Goal: Task Accomplishment & Management: Complete application form

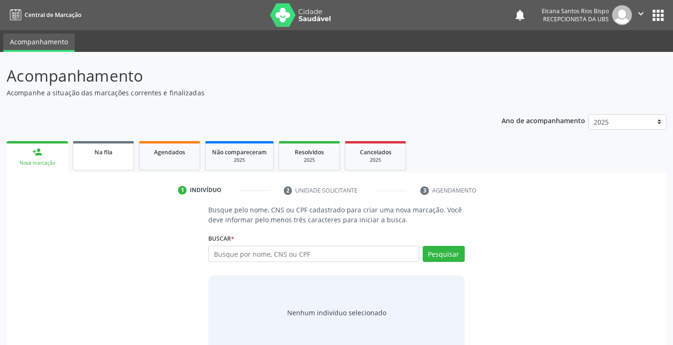
click at [107, 156] on div "Na fila" at bounding box center [103, 152] width 47 height 10
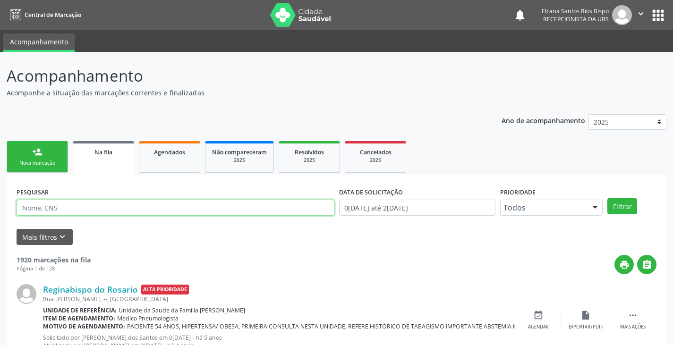
click at [128, 213] on input "text" at bounding box center [176, 208] width 318 height 16
click at [607, 198] on button "Filtrar" at bounding box center [622, 206] width 30 height 16
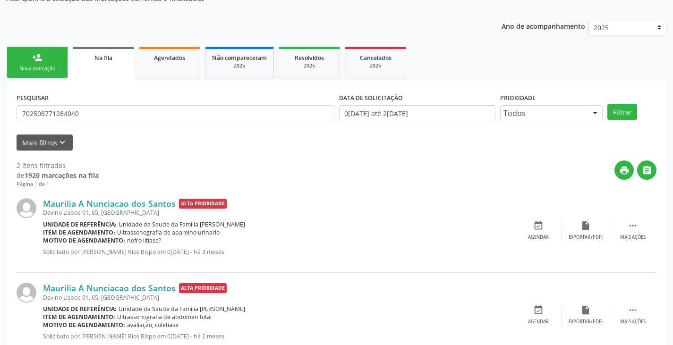
scroll to position [123, 0]
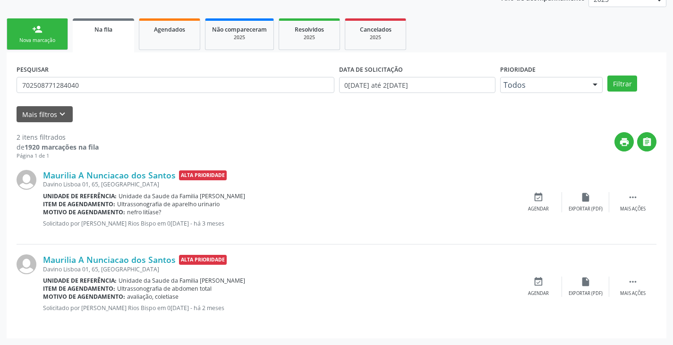
drag, startPoint x: 71, startPoint y: 98, endPoint x: 32, endPoint y: 92, distance: 39.6
click at [30, 94] on div "PESQUISAR 702508771284040" at bounding box center [175, 80] width 323 height 37
drag, startPoint x: 87, startPoint y: 82, endPoint x: 0, endPoint y: 89, distance: 87.6
click at [0, 89] on div "Acompanhamento Acompanhe a situação das marcações correntes e finalizadas Relat…" at bounding box center [336, 137] width 673 height 416
type input "702106780408891"
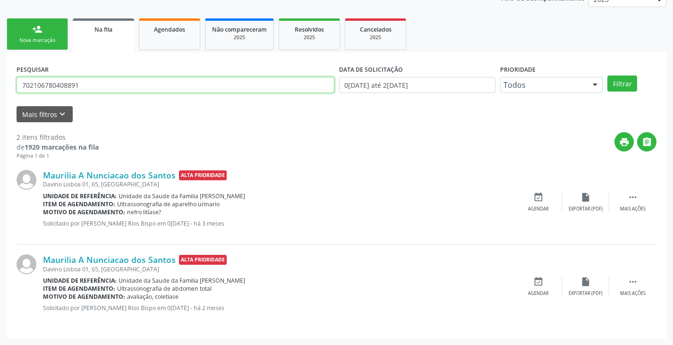
click at [607, 76] on button "Filtrar" at bounding box center [622, 84] width 30 height 16
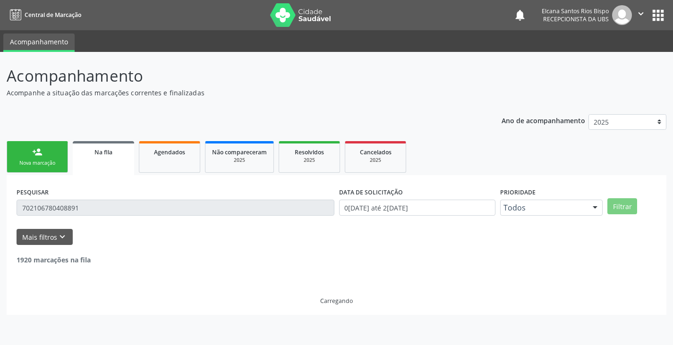
scroll to position [0, 0]
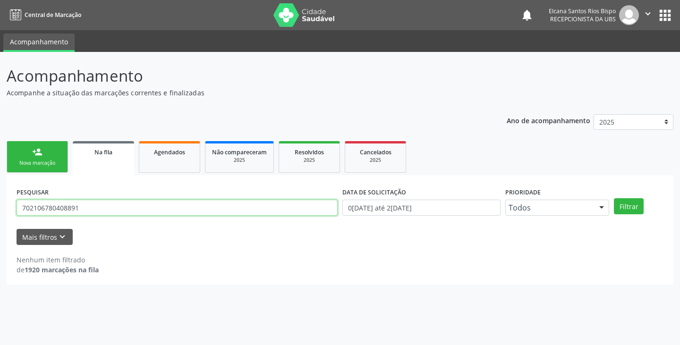
drag, startPoint x: 79, startPoint y: 212, endPoint x: 18, endPoint y: 223, distance: 61.6
click at [18, 223] on form "PESQUISAR 702106780408891 DATA DE SOLICITAÇÃO 0[DATE] até 2[DATE] Prioridade To…" at bounding box center [340, 215] width 647 height 60
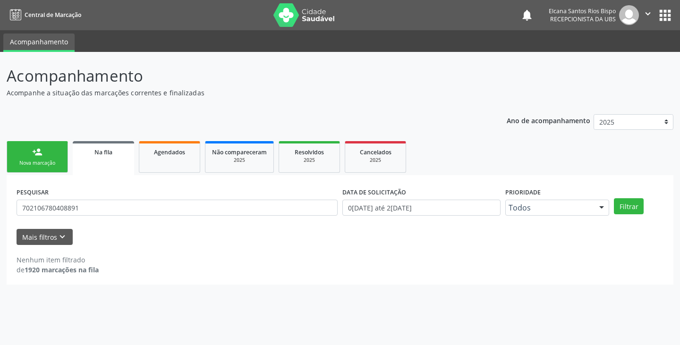
click at [18, 223] on form "PESQUISAR 702106780408891 DATA DE SOLICITAÇÃO 0[DATE] até 2[DATE] Prioridade To…" at bounding box center [340, 215] width 647 height 60
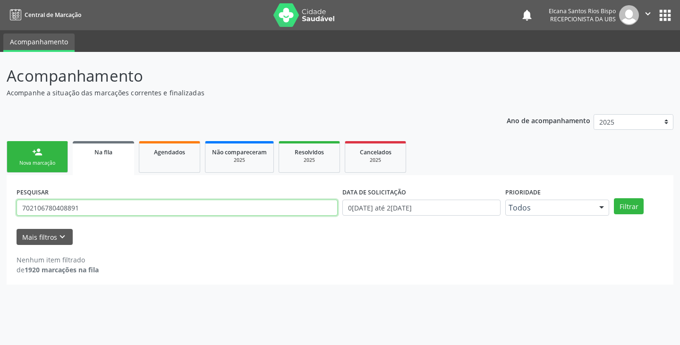
drag, startPoint x: 85, startPoint y: 206, endPoint x: 0, endPoint y: 205, distance: 84.6
click at [0, 205] on div "Acompanhamento Acompanhe a situação das marcações correntes e finalizadas Relat…" at bounding box center [340, 198] width 680 height 293
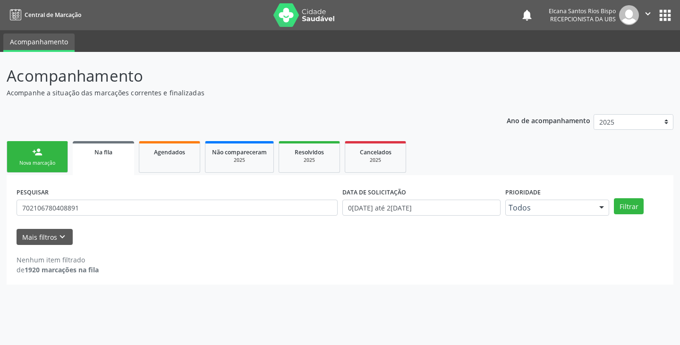
click at [18, 144] on link "person_add Nova marcação" at bounding box center [37, 157] width 61 height 32
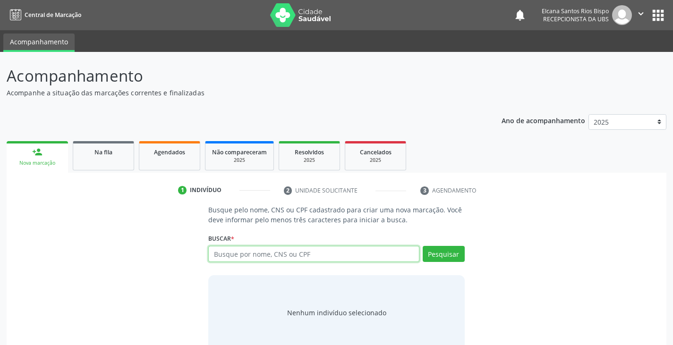
click at [245, 257] on input "text" at bounding box center [313, 254] width 211 height 16
paste input "702106780408891"
type input "702106780408891"
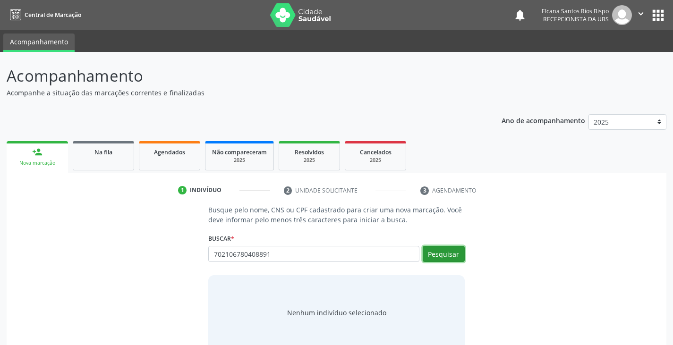
click at [438, 255] on button "Pesquisar" at bounding box center [444, 254] width 42 height 16
type input "702106780408891"
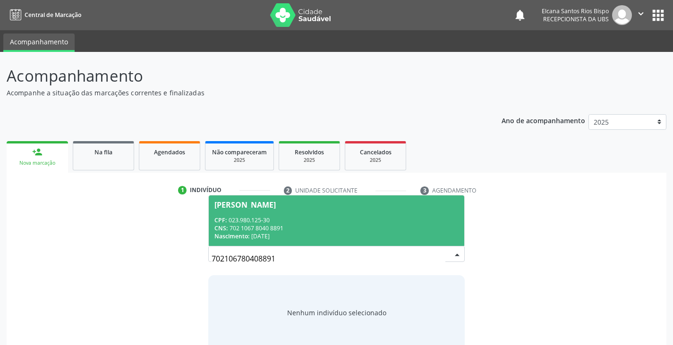
click at [241, 230] on div "CNS: 702 1067 8040 8891" at bounding box center [336, 228] width 244 height 8
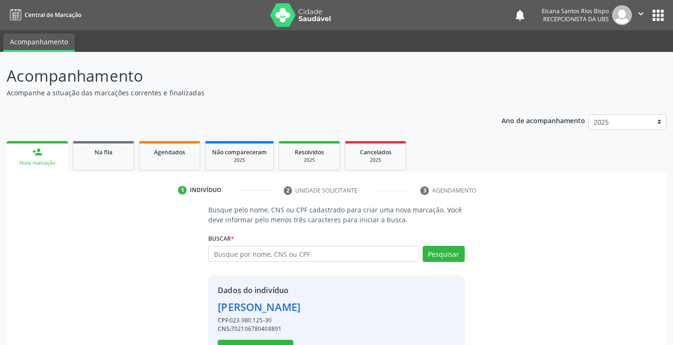
scroll to position [34, 0]
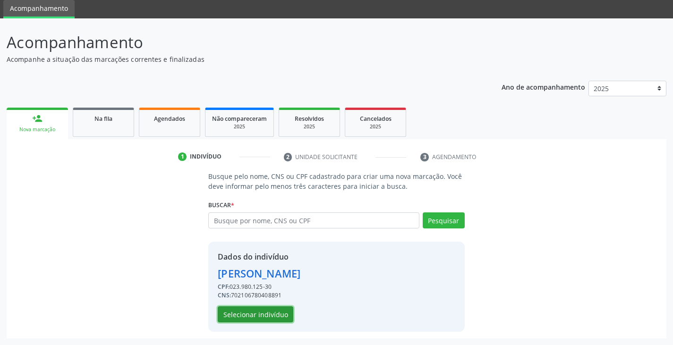
click at [239, 317] on button "Selecionar indivíduo" at bounding box center [256, 315] width 76 height 16
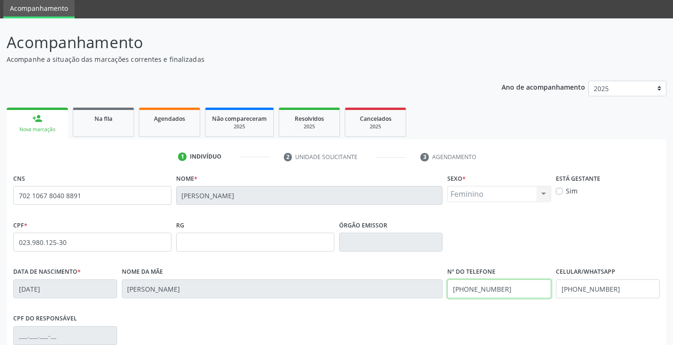
click at [538, 290] on input "[PHONE_NUMBER]" at bounding box center [499, 289] width 104 height 19
type input "[PHONE_NUMBER]"
click at [618, 287] on input "[PHONE_NUMBER]" at bounding box center [608, 289] width 104 height 19
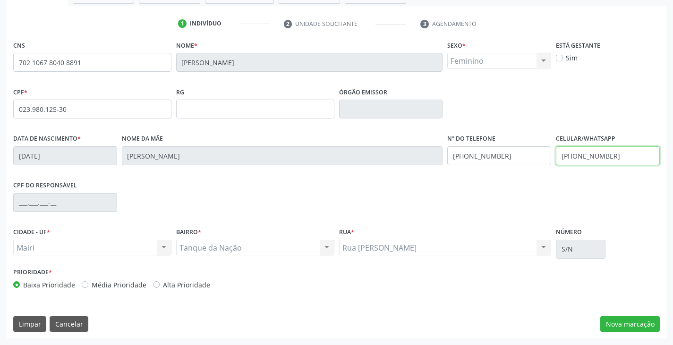
type input "[PHONE_NUMBER]"
click at [198, 288] on label "Alta Prioridade" at bounding box center [186, 285] width 47 height 10
click at [160, 288] on input "Alta Prioridade" at bounding box center [156, 284] width 7 height 9
radio input "true"
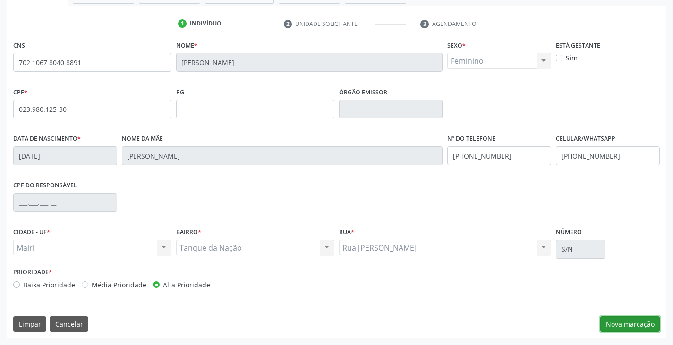
click at [636, 332] on button "Nova marcação" at bounding box center [630, 325] width 60 height 16
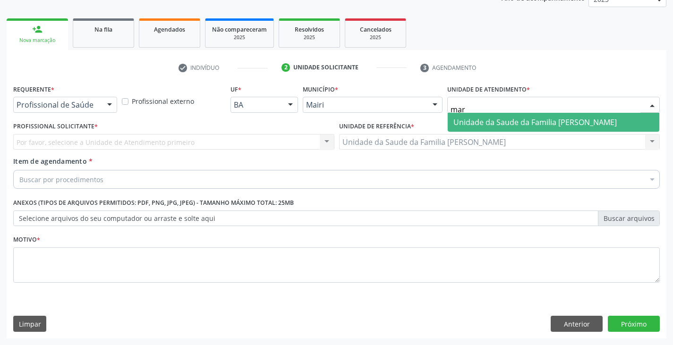
type input "mari"
click at [477, 124] on span "Unidade da Saude da Familia [PERSON_NAME]" at bounding box center [534, 122] width 163 height 10
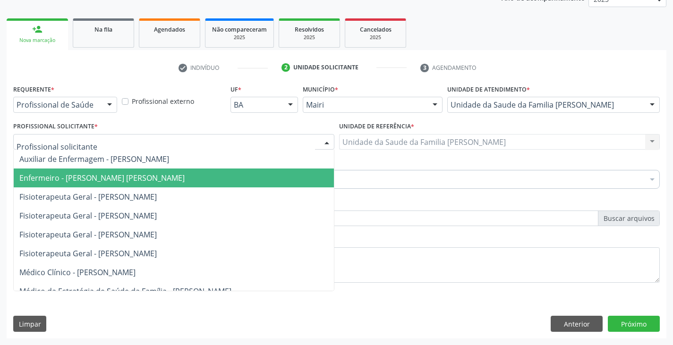
click at [67, 176] on span "Enfermeiro - [PERSON_NAME] [PERSON_NAME]" at bounding box center [101, 178] width 165 height 10
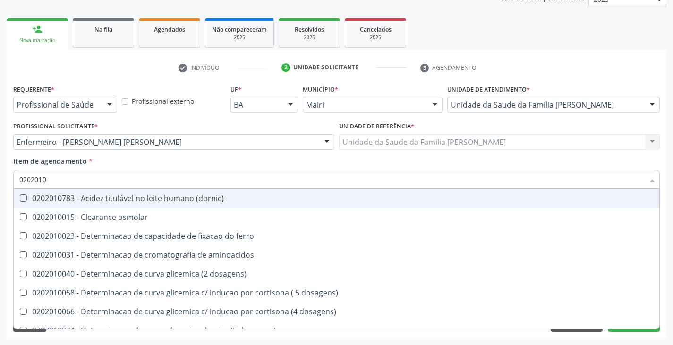
type input "02020105"
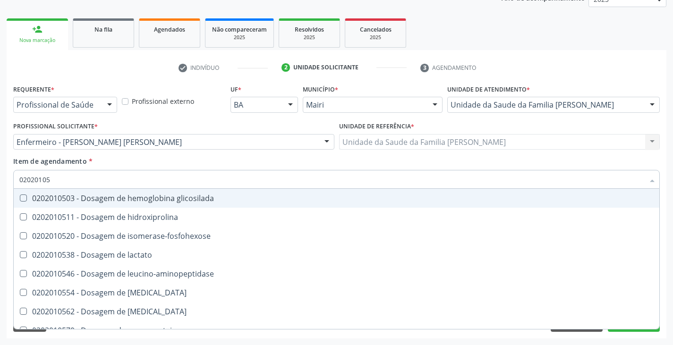
click at [81, 195] on div "0202010503 - Dosagem de hemoglobina glicosilada" at bounding box center [336, 199] width 634 height 8
checkbox glicosilada "true"
click at [102, 160] on div "Item de agendamento * 02020105 Desfazer seleção 0202010503 - Dosagem de hemoglo…" at bounding box center [336, 171] width 647 height 30
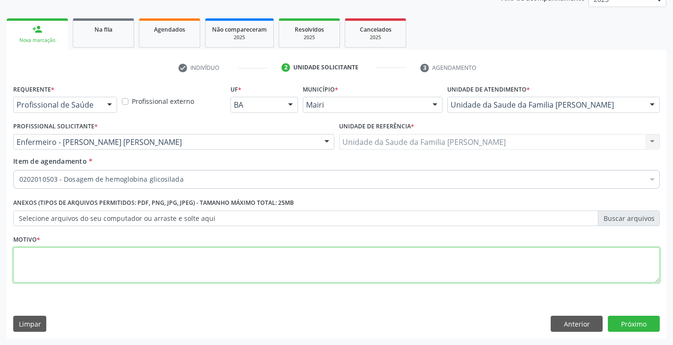
click at [97, 265] on textarea at bounding box center [336, 266] width 647 height 36
type textarea "avaliação, acs osmarina"
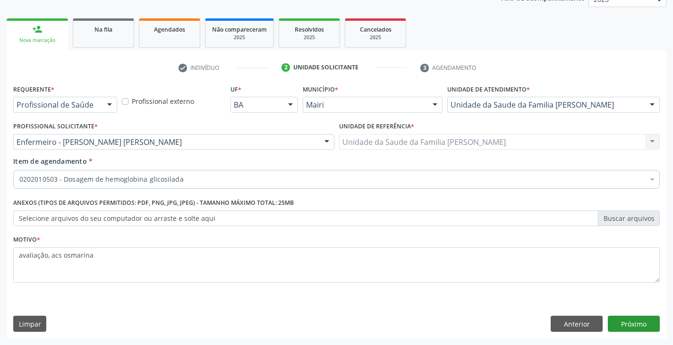
click at [649, 319] on div "Requerente * Profissional de Saúde Profissional de Saúde Paciente Nenhum result…" at bounding box center [337, 210] width 660 height 257
click at [649, 319] on button "Próximo" at bounding box center [634, 324] width 52 height 16
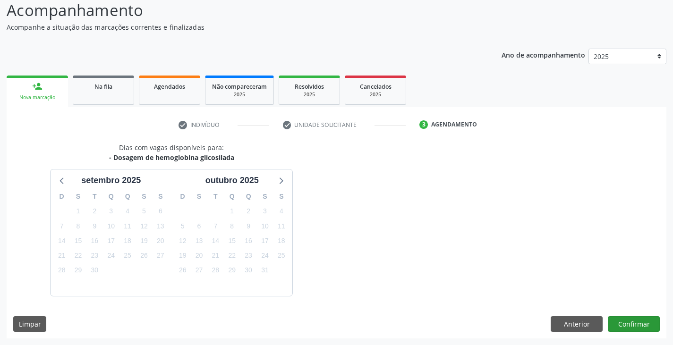
scroll to position [94, 0]
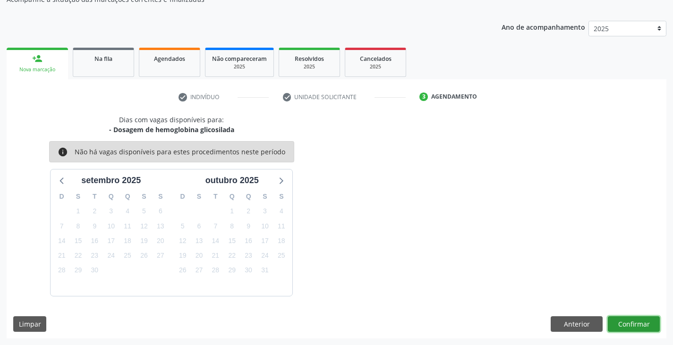
click at [640, 325] on button "Confirmar" at bounding box center [634, 325] width 52 height 16
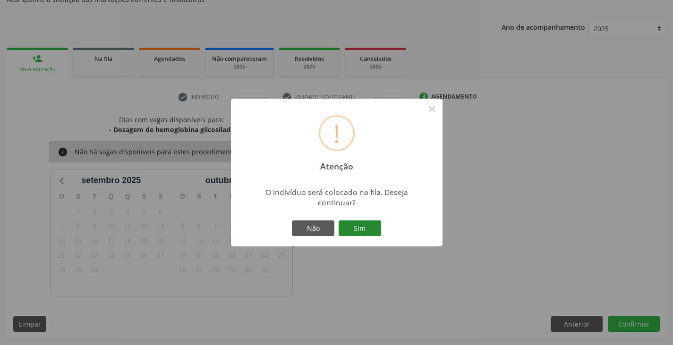
click at [349, 225] on button "Sim" at bounding box center [360, 229] width 43 height 16
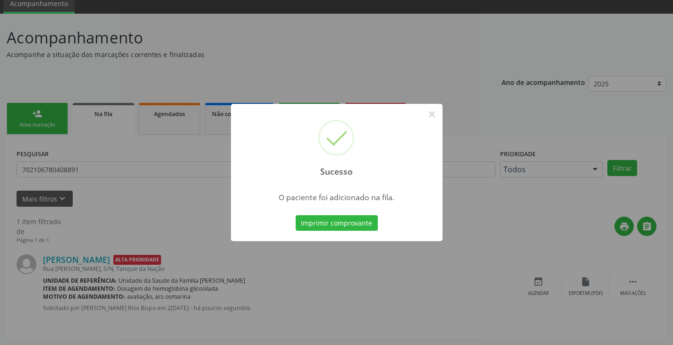
scroll to position [0, 0]
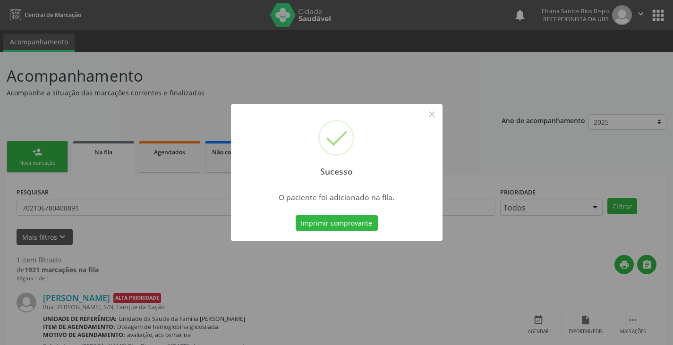
click at [350, 225] on button "Imprimir comprovante" at bounding box center [337, 223] width 82 height 16
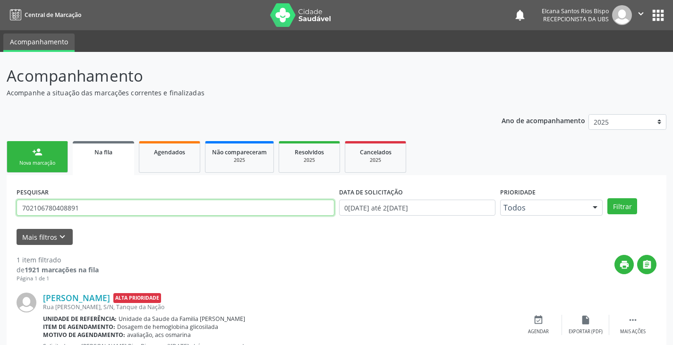
drag, startPoint x: 101, startPoint y: 208, endPoint x: 0, endPoint y: 215, distance: 100.8
click at [0, 215] on div "Acompanhamento Acompanhe a situação das marcações correntes e finalizadas Relat…" at bounding box center [336, 218] width 673 height 332
paste input "1067 8040"
type input "702 1067 8040 8891"
click at [607, 198] on button "Filtrar" at bounding box center [622, 206] width 30 height 16
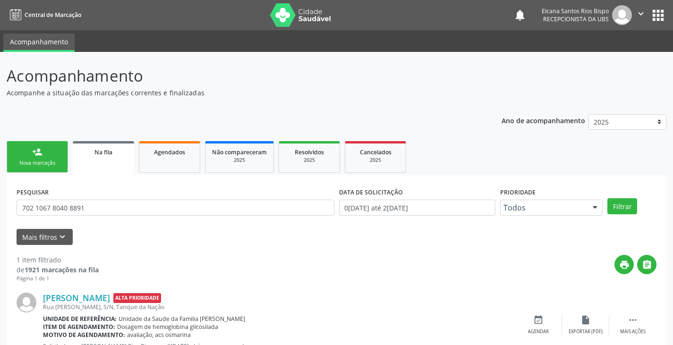
scroll to position [38, 0]
